Goal: Use online tool/utility: Use online tool/utility

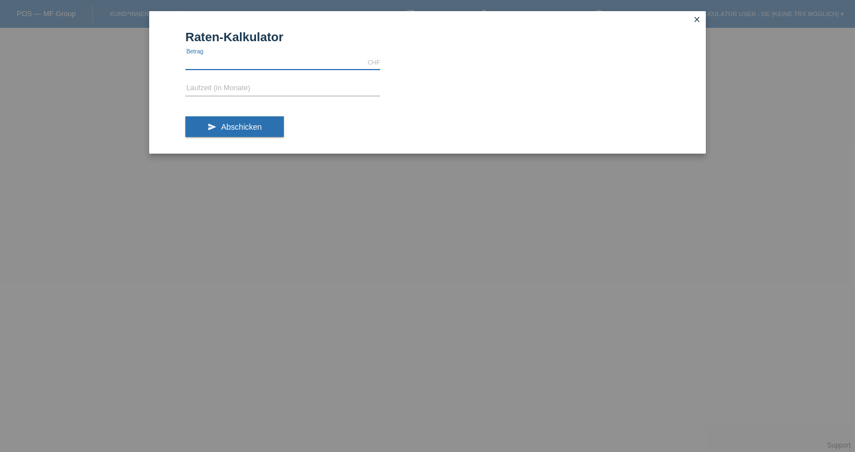
click at [254, 63] on input "text" at bounding box center [282, 63] width 195 height 14
type input "2500.00"
click at [216, 83] on input "text" at bounding box center [282, 89] width 195 height 14
click at [237, 154] on div "send Abschicken" at bounding box center [427, 131] width 484 height 46
click at [236, 129] on span "Abschicken" at bounding box center [241, 126] width 41 height 9
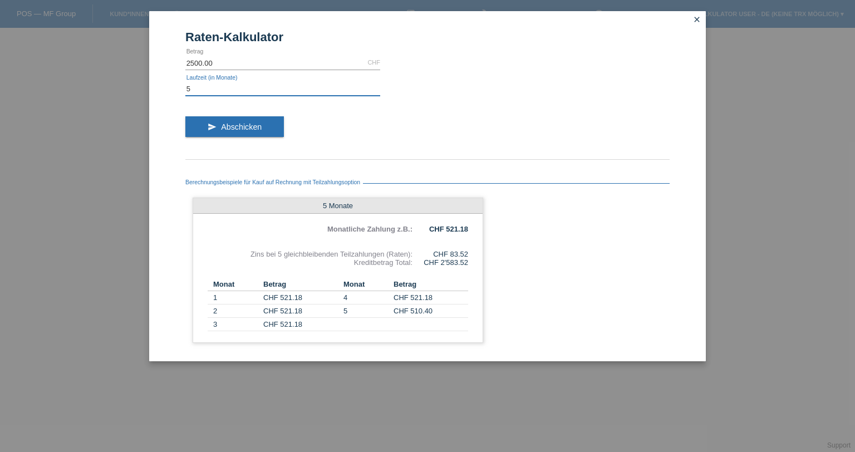
click at [195, 91] on input "5" at bounding box center [282, 89] width 195 height 14
drag, startPoint x: 195, startPoint y: 91, endPoint x: 185, endPoint y: 90, distance: 10.6
click at [185, 90] on input "5" at bounding box center [282, 89] width 195 height 14
type input "2"
click at [214, 129] on button "send Abschicken" at bounding box center [234, 126] width 99 height 21
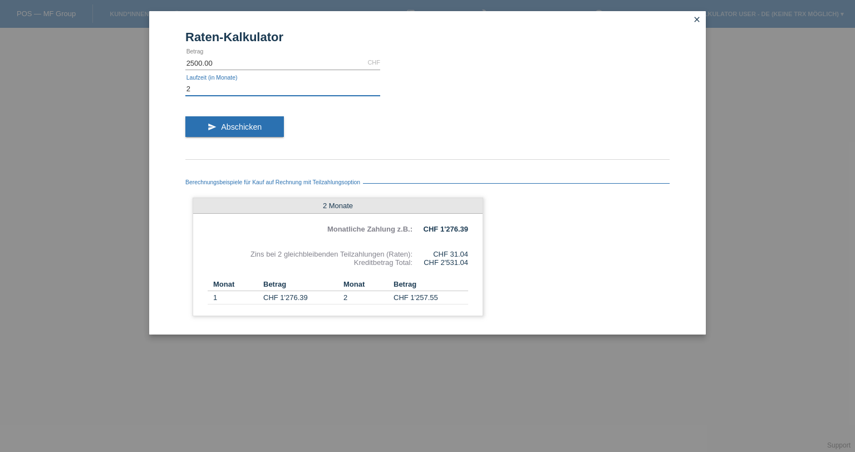
click at [197, 83] on input "2" at bounding box center [282, 89] width 195 height 14
click at [209, 71] on form "Raten-Kalkulator 2500.00 CHF error [GEOGRAPHIC_DATA] 2 error Laufzeit (in Monat…" at bounding box center [427, 182] width 484 height 305
click at [207, 67] on input "2500.00" at bounding box center [282, 63] width 195 height 14
type input "3033.50"
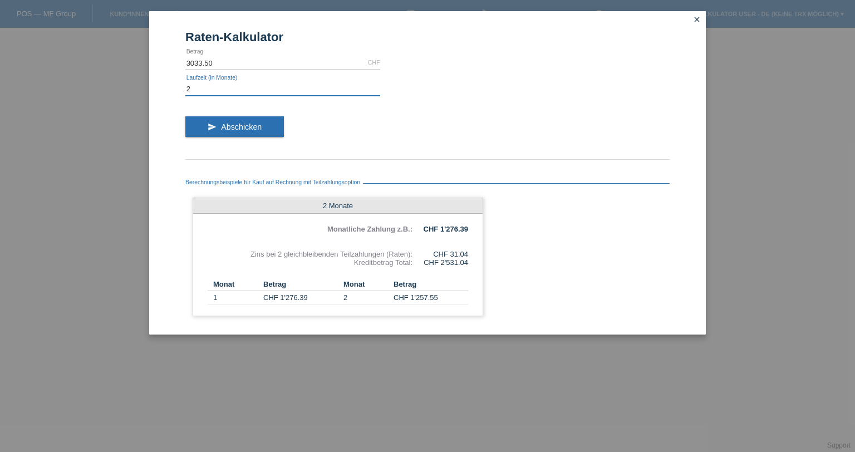
drag, startPoint x: 203, startPoint y: 88, endPoint x: 179, endPoint y: 88, distance: 23.9
click at [179, 88] on div "Raten-Kalkulator 3033.50 CHF error [GEOGRAPHIC_DATA] 2 error Laufzeit (in Monat…" at bounding box center [427, 173] width 557 height 324
click at [241, 128] on span "Abschicken" at bounding box center [241, 126] width 41 height 9
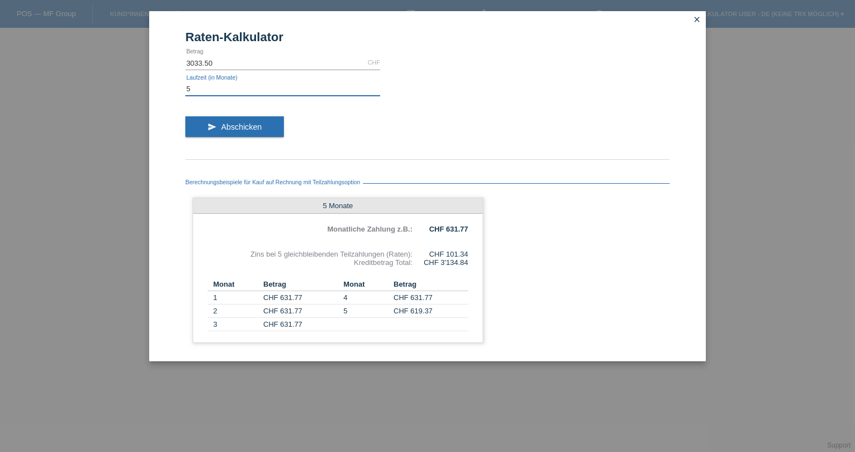
drag, startPoint x: 214, startPoint y: 89, endPoint x: 172, endPoint y: 86, distance: 41.9
click at [172, 86] on div "Raten-Kalkulator 3033.50 CHF error [GEOGRAPHIC_DATA] 5 error Laufzeit (in Monat…" at bounding box center [427, 186] width 557 height 350
type input "10"
click at [234, 128] on span "Abschicken" at bounding box center [241, 126] width 41 height 9
